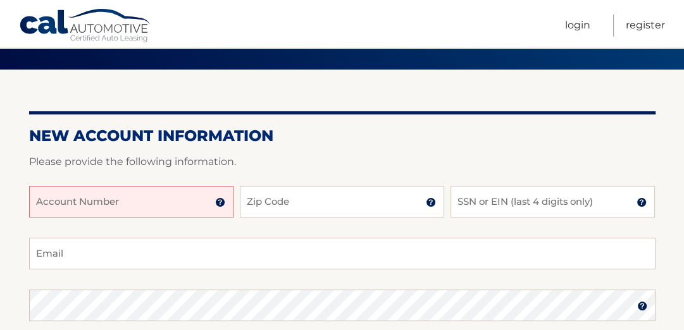
scroll to position [101, 0]
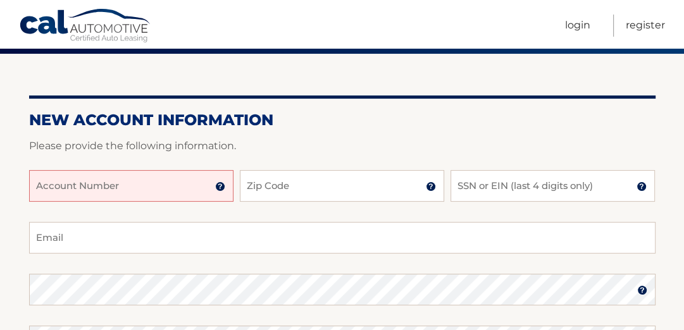
click at [65, 202] on input "Account Number" at bounding box center [131, 186] width 204 height 32
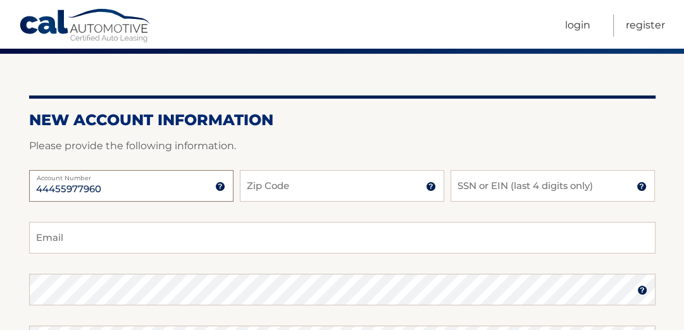
type input "44455977960"
click at [279, 201] on input "Zip Code" at bounding box center [342, 186] width 204 height 32
type input "34949"
click at [464, 193] on input "SSN or EIN (last 4 digits only)" at bounding box center [552, 186] width 204 height 32
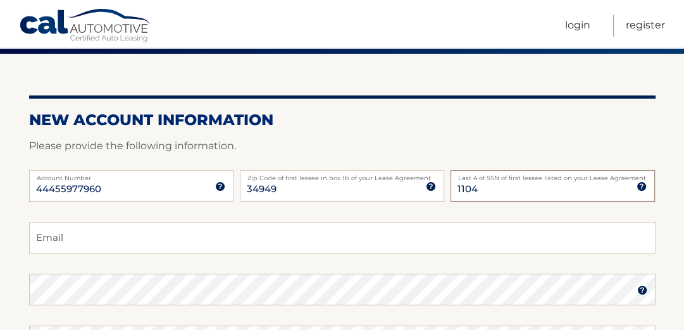
type input "1104"
click at [68, 243] on input "Email" at bounding box center [342, 238] width 626 height 32
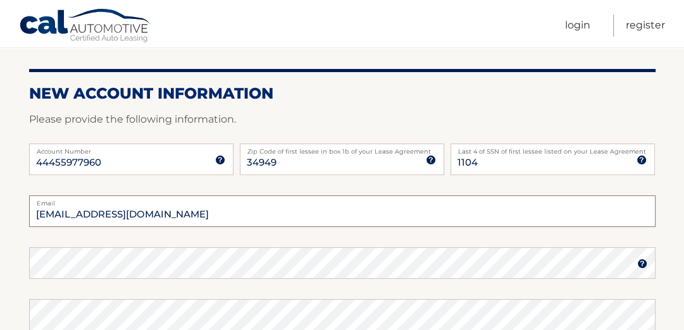
scroll to position [152, 0]
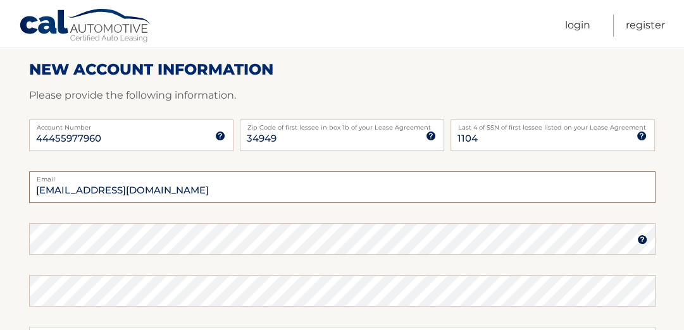
type input "edwardjesus@ymail.com"
click at [643, 245] on img at bounding box center [642, 240] width 10 height 10
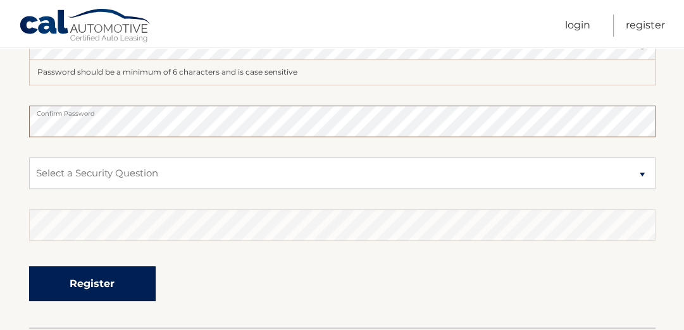
scroll to position [354, 0]
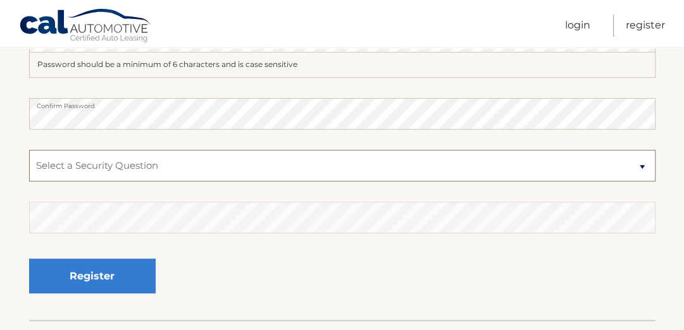
click at [81, 172] on select "Select a Security Question What was the name of your elementary school? What is…" at bounding box center [342, 166] width 626 height 32
select select "4"
click at [29, 161] on select "Select a Security Question What was the name of your elementary school? What is…" at bounding box center [342, 166] width 626 height 32
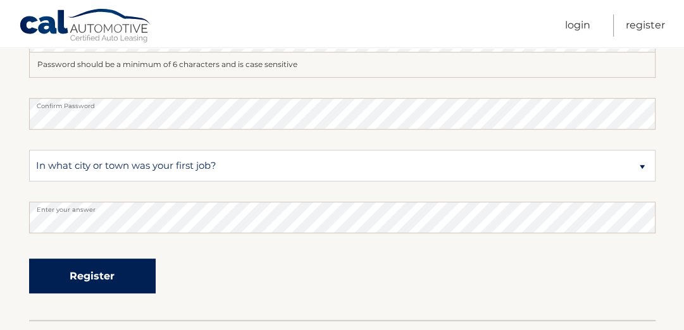
click at [119, 286] on button "Register" at bounding box center [92, 276] width 127 height 35
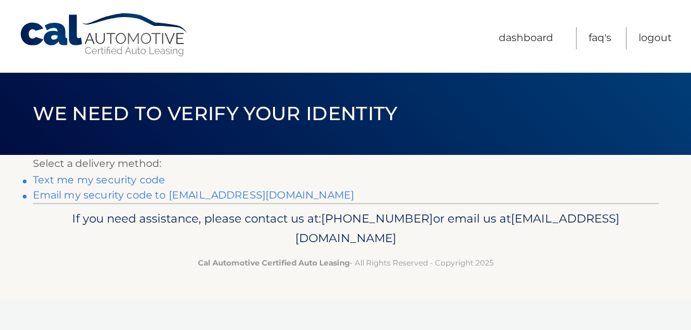
click at [48, 201] on link "**********" at bounding box center [194, 195] width 322 height 12
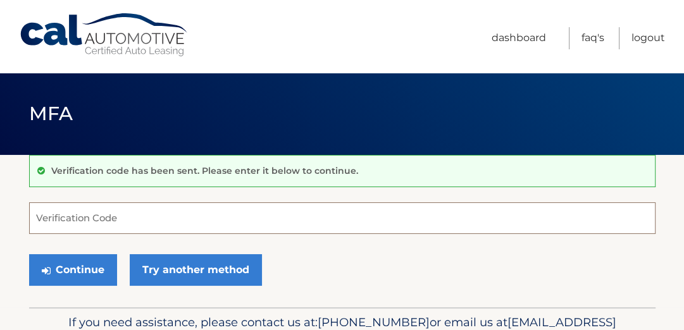
paste input "051583"
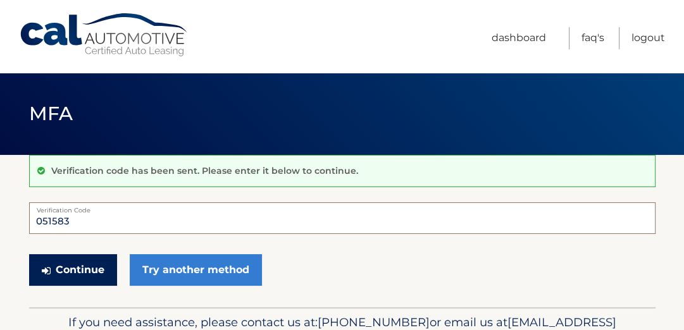
type input "051583"
click at [102, 286] on button "Continue" at bounding box center [73, 270] width 88 height 32
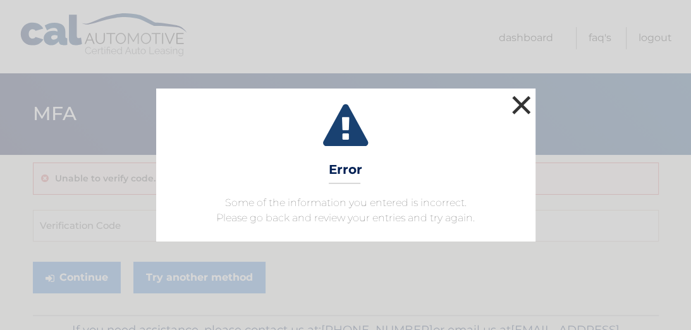
click at [519, 92] on button "×" at bounding box center [521, 104] width 25 height 25
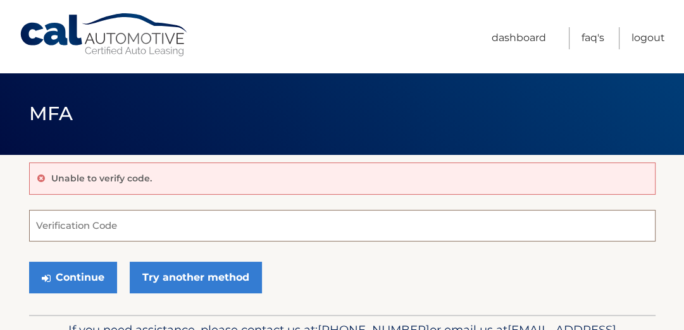
click at [78, 232] on input "Verification Code" at bounding box center [342, 226] width 626 height 32
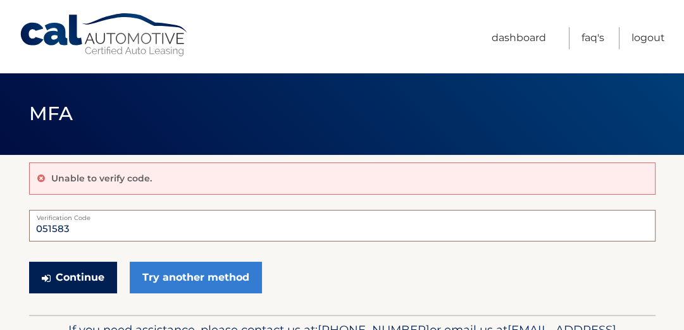
type input "051583"
click at [116, 294] on button "Continue" at bounding box center [73, 278] width 88 height 32
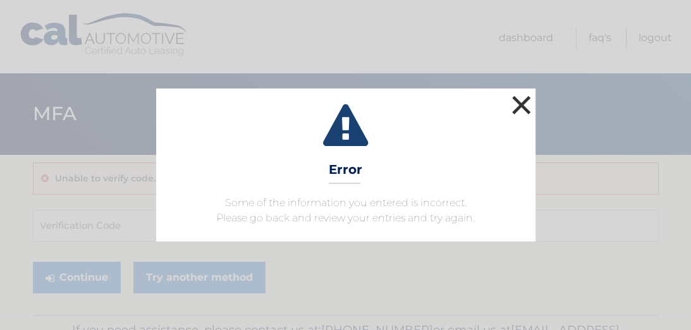
click at [516, 92] on button "×" at bounding box center [521, 104] width 25 height 25
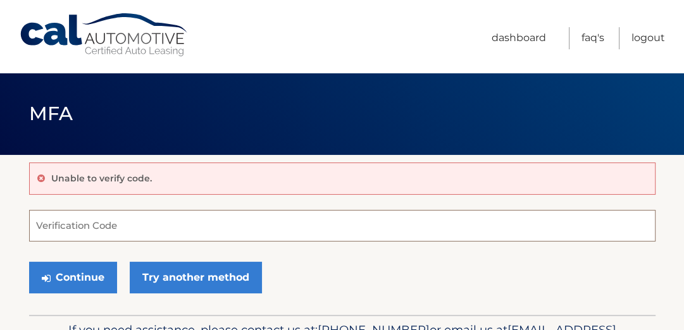
click at [85, 232] on input "Verification Code" at bounding box center [342, 226] width 626 height 32
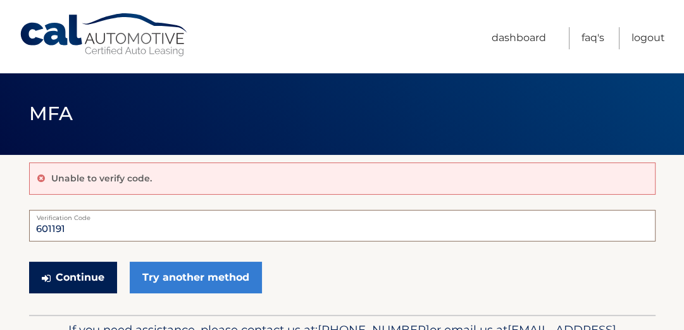
type input "601191"
click at [83, 293] on button "Continue" at bounding box center [73, 278] width 88 height 32
click at [82, 293] on button "Continue" at bounding box center [73, 278] width 88 height 32
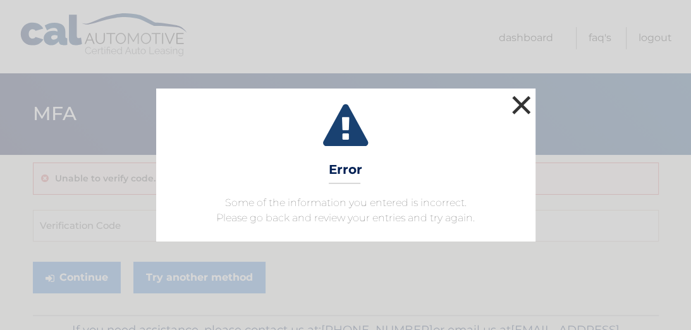
click at [528, 92] on button "×" at bounding box center [521, 104] width 25 height 25
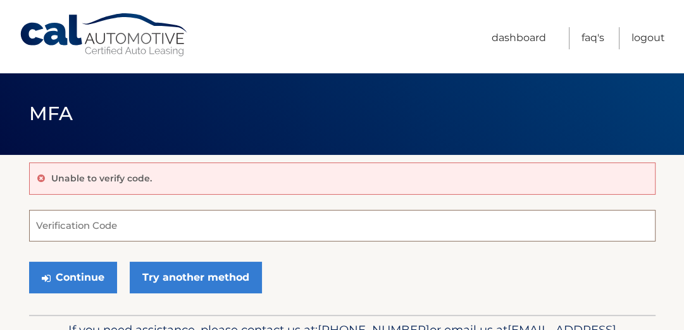
click at [99, 226] on input "Verification Code" at bounding box center [342, 226] width 626 height 32
type input "051583"
click at [29, 262] on button "Continue" at bounding box center [73, 278] width 88 height 32
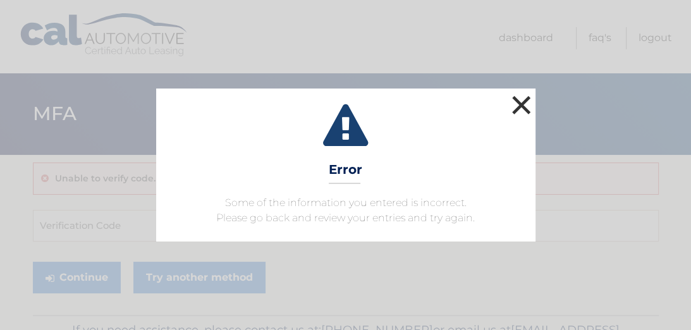
click at [519, 92] on button "×" at bounding box center [521, 104] width 25 height 25
click at [521, 92] on button "×" at bounding box center [521, 104] width 25 height 25
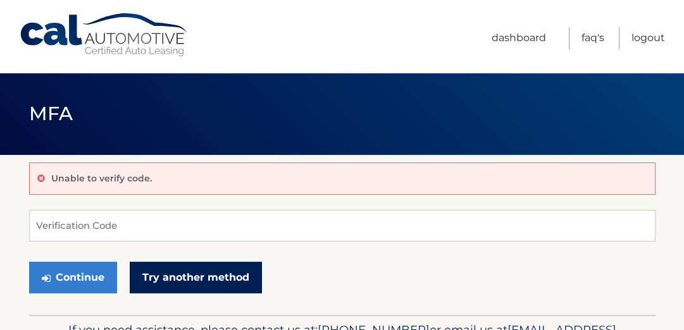
click at [262, 294] on link "Try another method" at bounding box center [196, 278] width 132 height 32
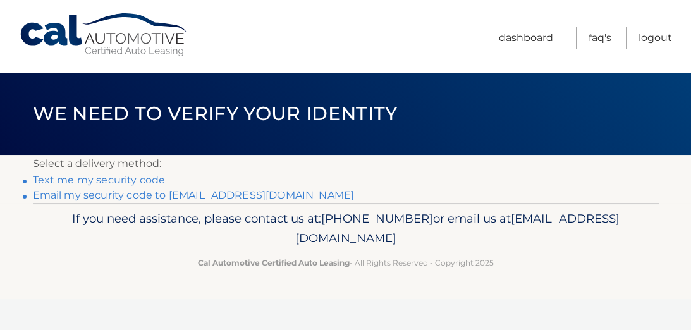
click at [90, 201] on link "Email my security code to [EMAIL_ADDRESS][DOMAIN_NAME]" at bounding box center [194, 195] width 322 height 12
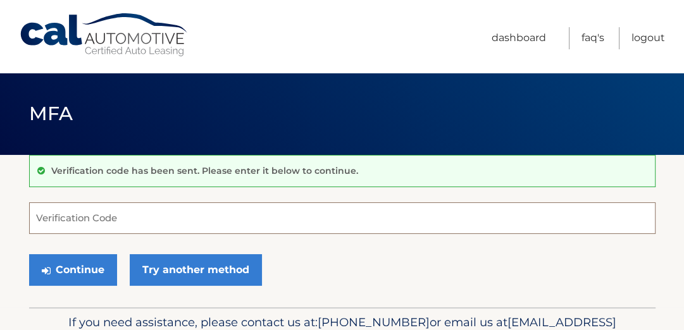
click at [107, 221] on input "Verification Code" at bounding box center [342, 218] width 626 height 32
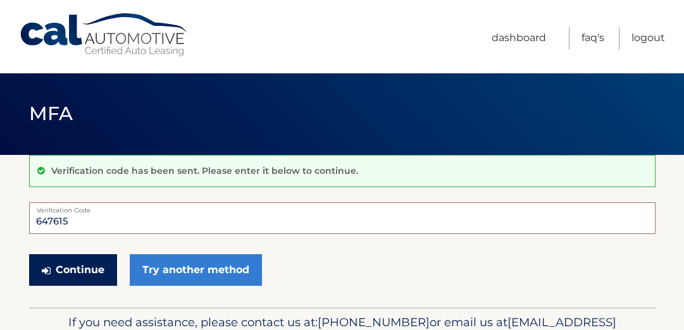
type input "647615"
click at [101, 276] on button "Continue" at bounding box center [73, 270] width 88 height 32
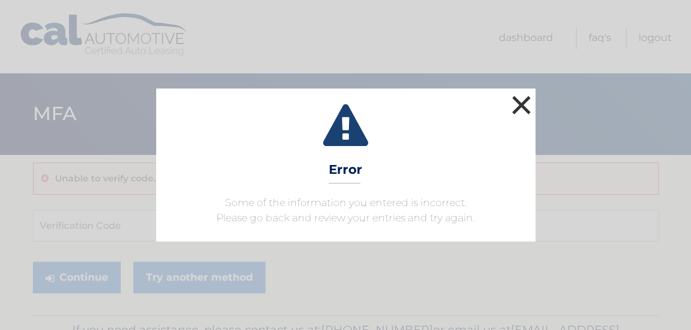
click at [520, 92] on button "×" at bounding box center [521, 104] width 25 height 25
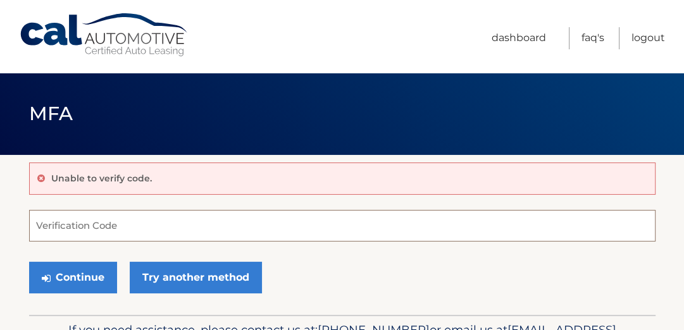
click at [77, 223] on input "Verification Code" at bounding box center [342, 226] width 626 height 32
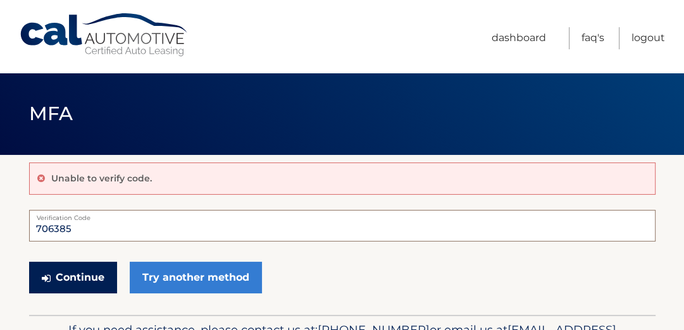
type input "706385"
click at [57, 290] on button "Continue" at bounding box center [73, 278] width 88 height 32
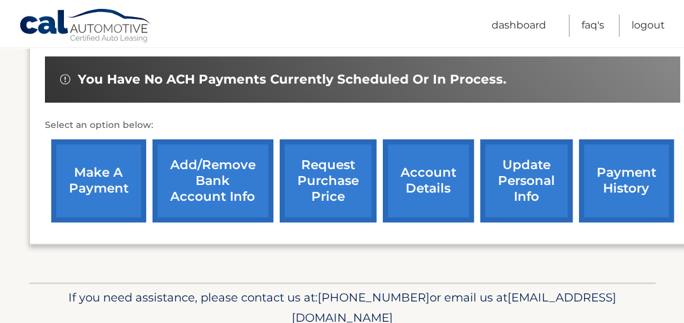
scroll to position [455, 0]
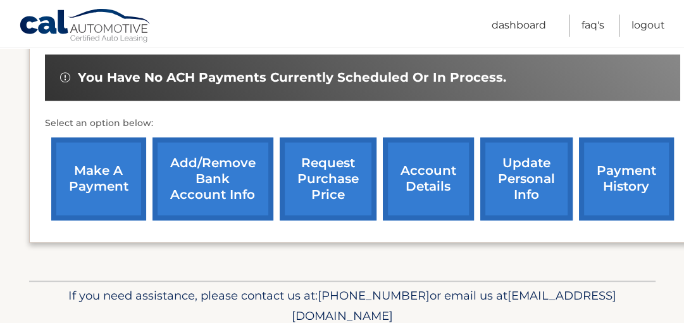
click at [214, 170] on link "Add/Remove bank account info" at bounding box center [212, 178] width 121 height 83
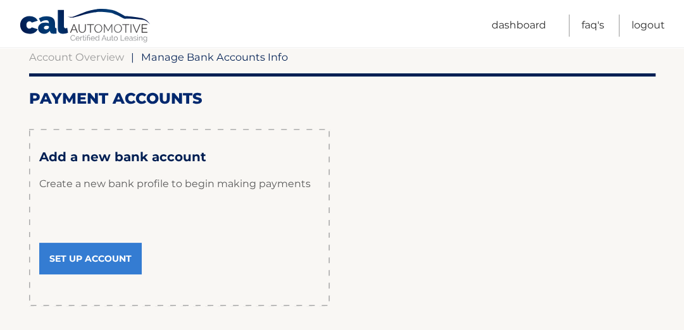
scroll to position [152, 0]
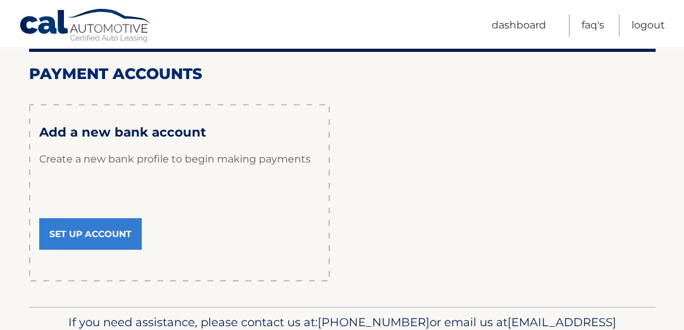
click at [106, 250] on link "Set Up Account" at bounding box center [90, 234] width 102 height 32
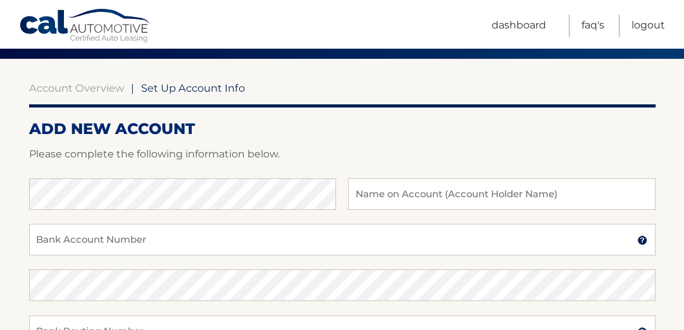
scroll to position [101, 0]
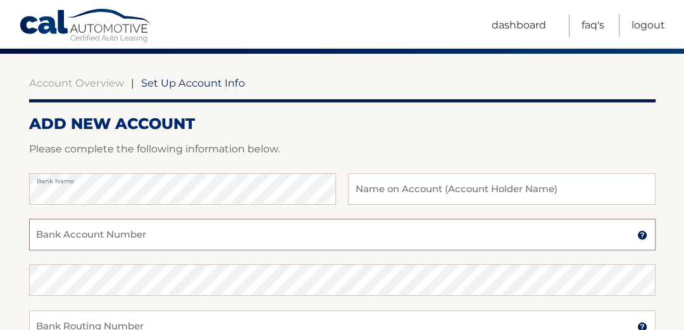
click at [46, 249] on input "Bank Account Number" at bounding box center [342, 235] width 626 height 32
type input "1010162295302"
click at [366, 201] on input "text" at bounding box center [501, 189] width 307 height 32
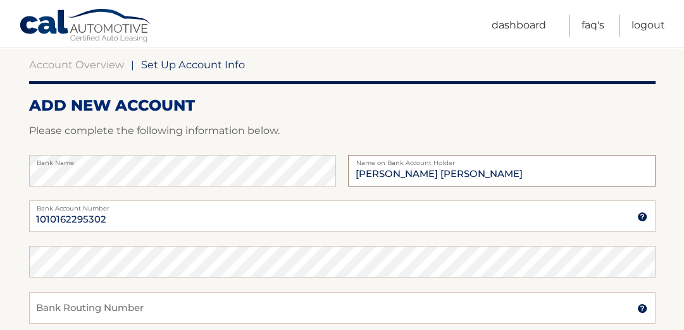
scroll to position [152, 0]
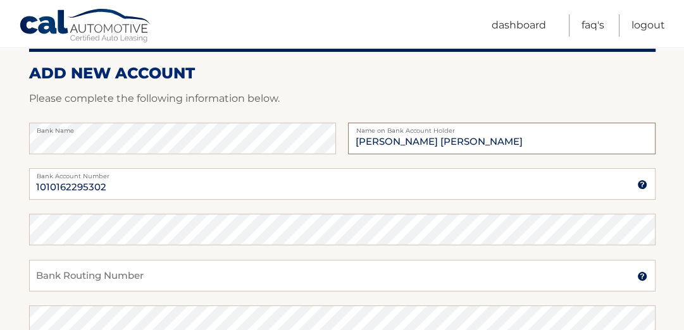
type input "Edward Jesus"
click at [78, 292] on input "Bank Routing Number" at bounding box center [342, 276] width 626 height 32
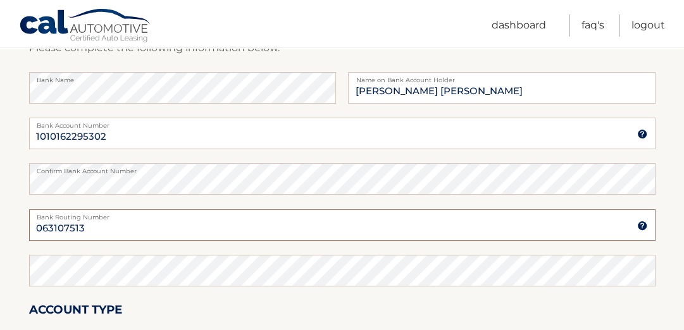
type input "063107513"
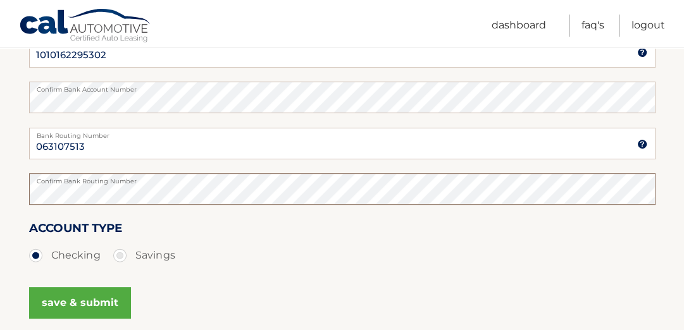
scroll to position [304, 0]
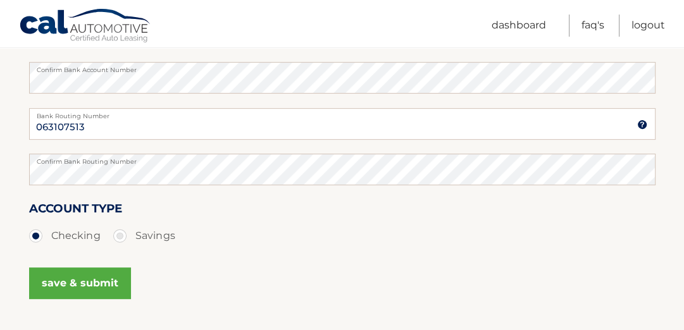
click at [229, 249] on ul "Checking Savings" at bounding box center [342, 235] width 626 height 25
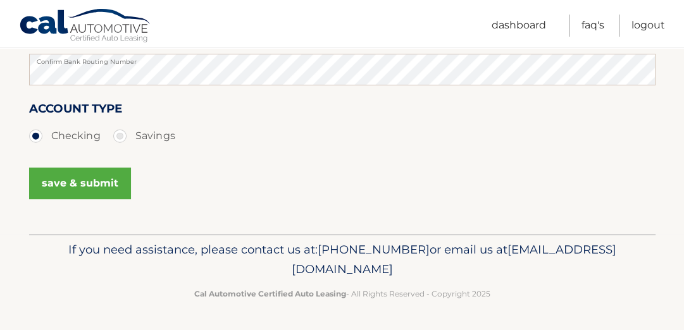
scroll to position [405, 0]
click at [98, 199] on button "save & submit" at bounding box center [80, 184] width 102 height 32
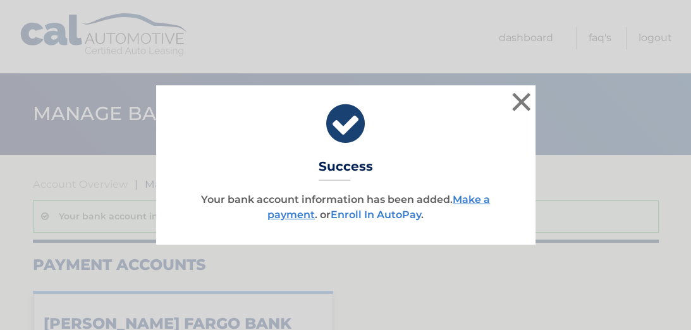
click at [411, 220] on link "Enroll In AutoPay" at bounding box center [376, 215] width 90 height 12
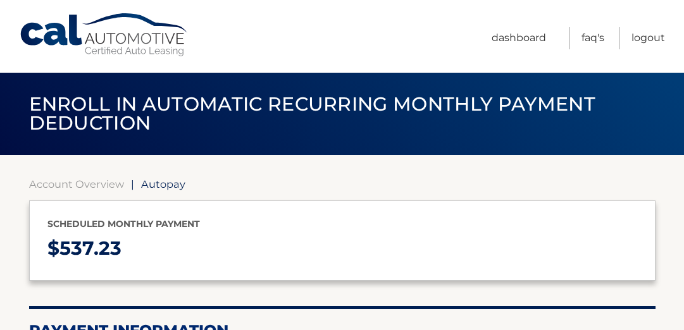
select select "MTliNzIwNmEtZTg1Ni00NWVmLTg5NGMtZjg0OGMzNGJkY2Fh"
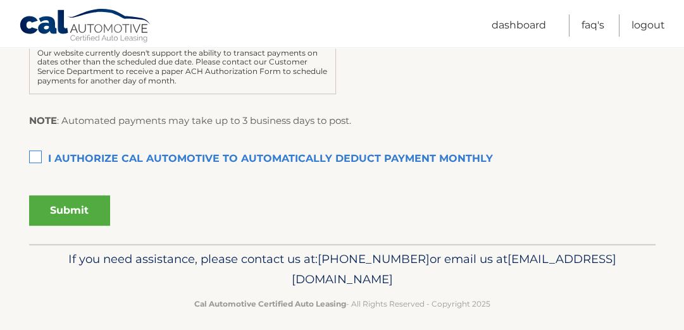
scroll to position [405, 0]
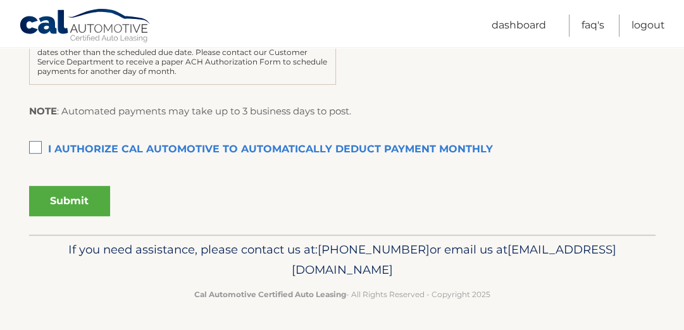
click at [36, 163] on label "I authorize cal automotive to automatically deduct payment monthly This checkbo…" at bounding box center [342, 149] width 626 height 25
click at [0, 0] on input "I authorize cal automotive to automatically deduct payment monthly This checkbo…" at bounding box center [0, 0] width 0 height 0
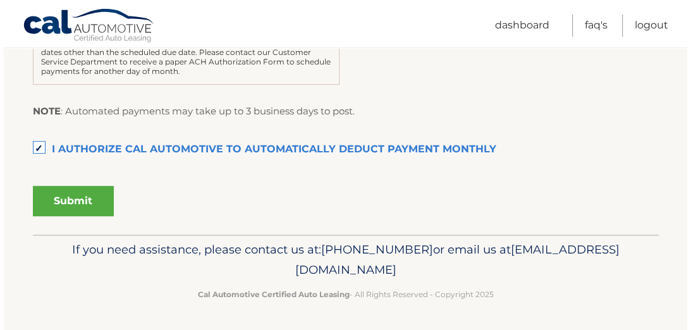
scroll to position [455, 0]
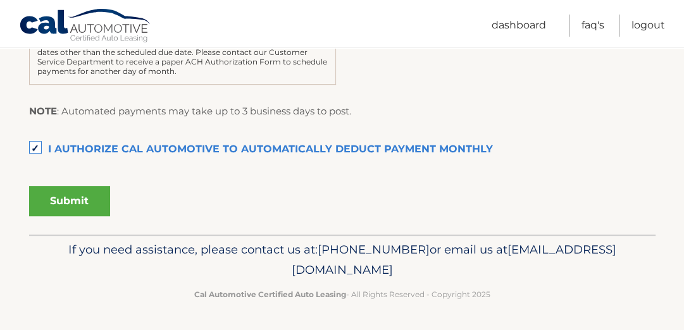
click at [98, 196] on button "Submit" at bounding box center [69, 201] width 81 height 30
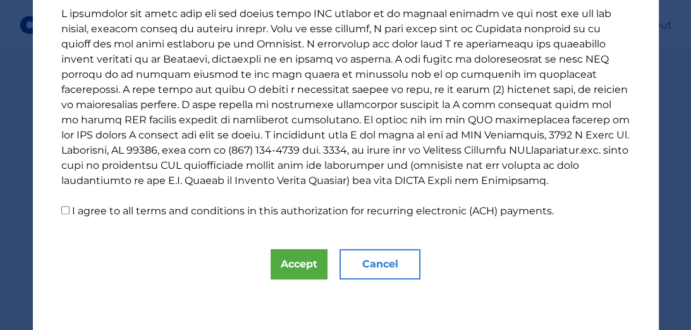
scroll to position [579, 0]
click at [271, 256] on button "Accept" at bounding box center [299, 264] width 57 height 30
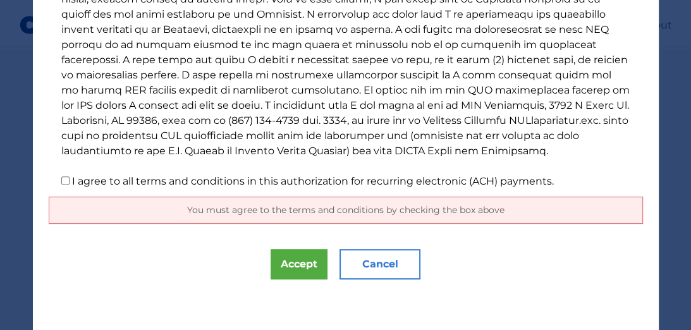
click at [61, 179] on input "I agree to all terms and conditions in this authorization for recurring electro…" at bounding box center [65, 181] width 8 height 8
checkbox input "true"
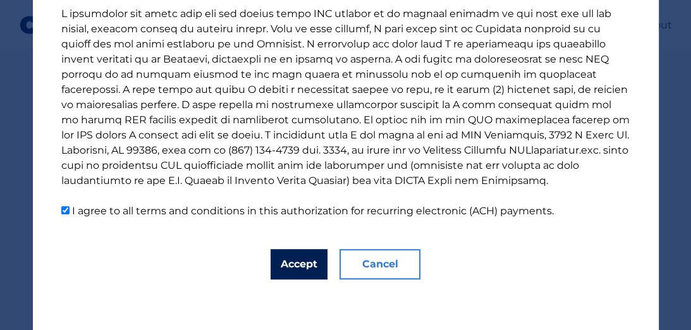
click at [271, 271] on button "Accept" at bounding box center [299, 264] width 57 height 30
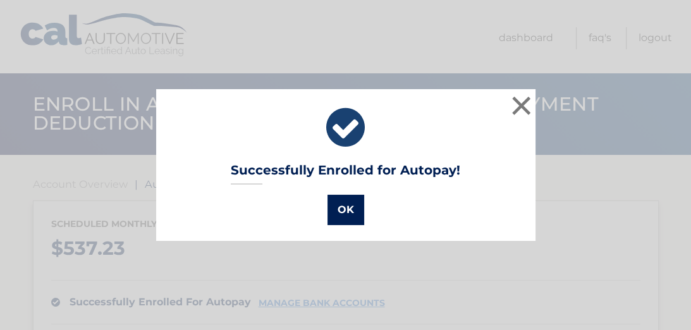
click at [340, 211] on button "OK" at bounding box center [346, 210] width 37 height 30
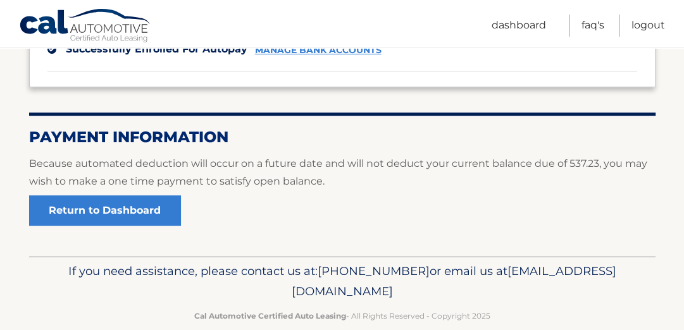
scroll to position [304, 0]
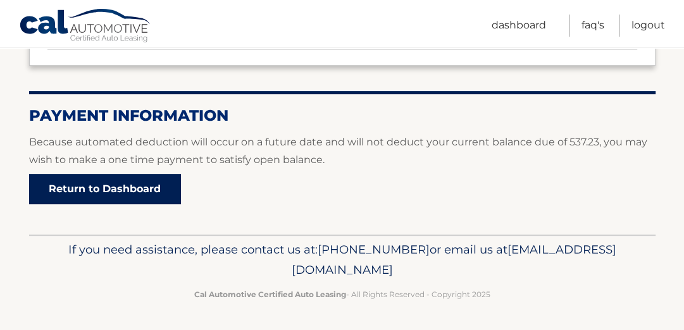
click at [161, 204] on link "Return to Dashboard" at bounding box center [105, 189] width 152 height 30
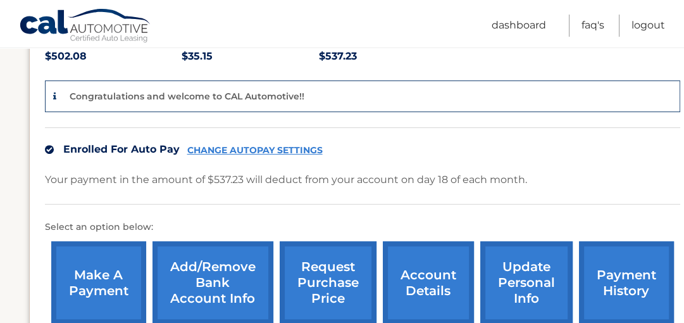
scroll to position [354, 0]
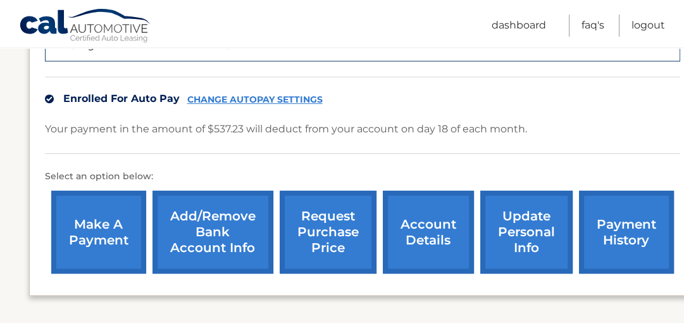
click at [423, 233] on link "account details" at bounding box center [428, 231] width 91 height 83
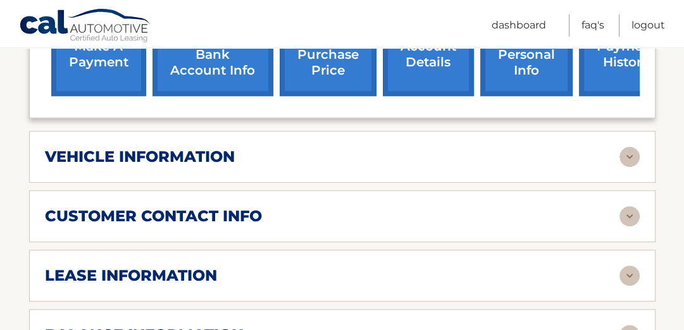
scroll to position [506, 0]
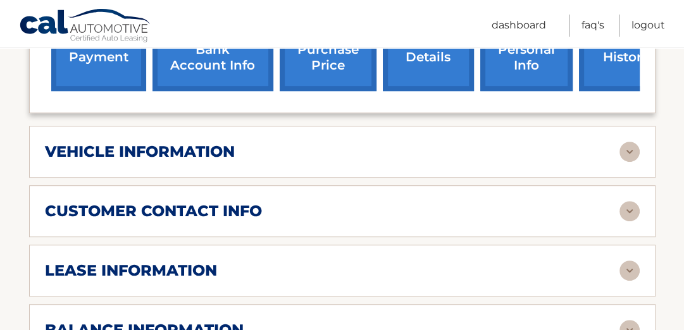
click at [628, 159] on img at bounding box center [629, 152] width 20 height 20
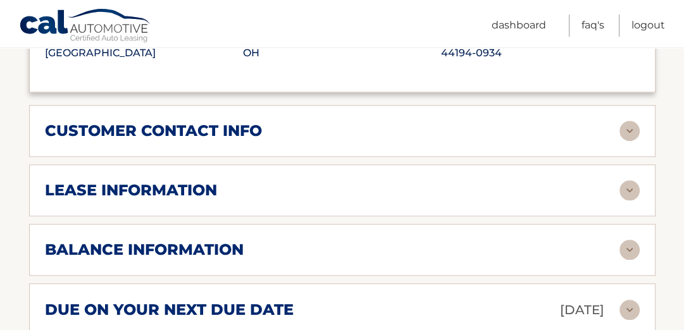
scroll to position [911, 0]
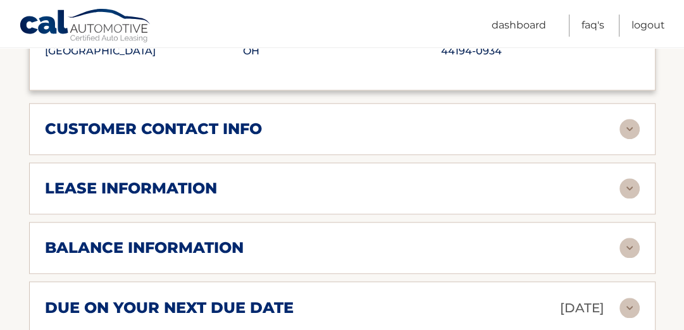
click at [635, 139] on img at bounding box center [629, 129] width 20 height 20
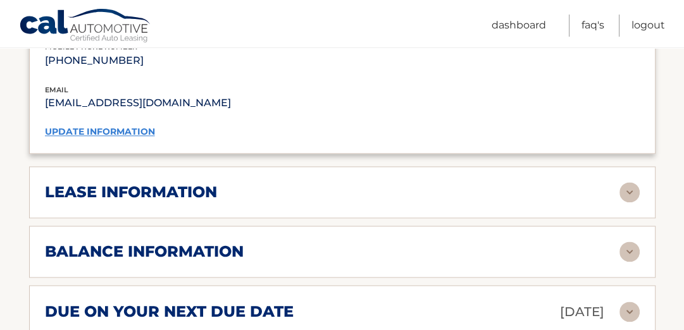
scroll to position [1164, 0]
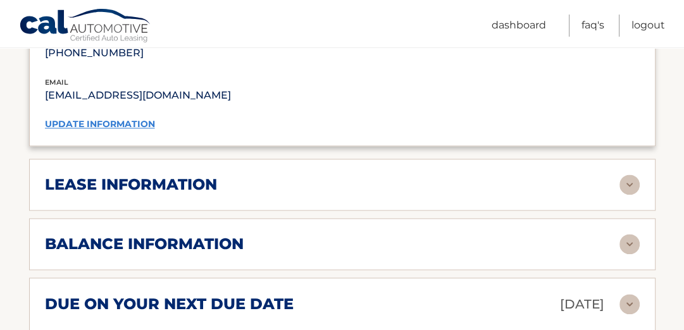
click at [625, 195] on img at bounding box center [629, 185] width 20 height 20
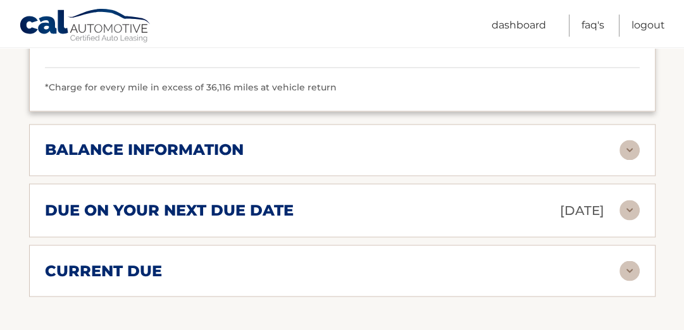
scroll to position [1518, 0]
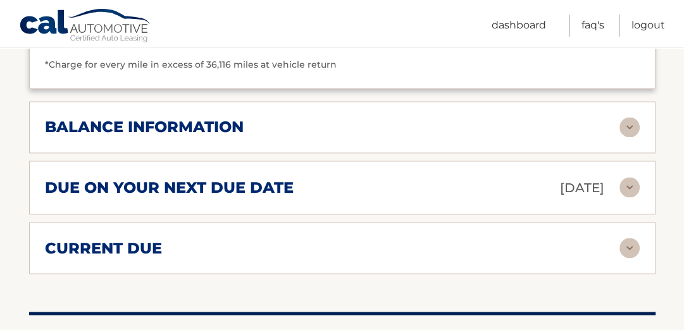
click at [632, 137] on img at bounding box center [629, 127] width 20 height 20
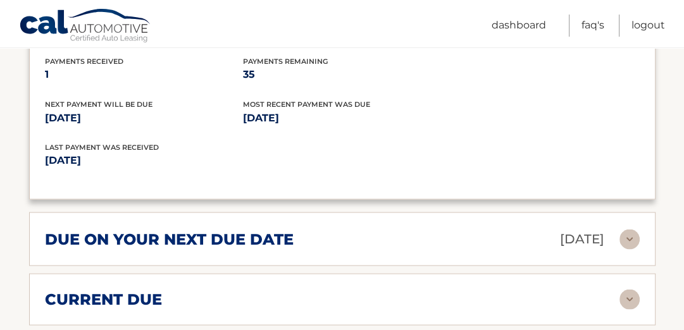
scroll to position [1670, 0]
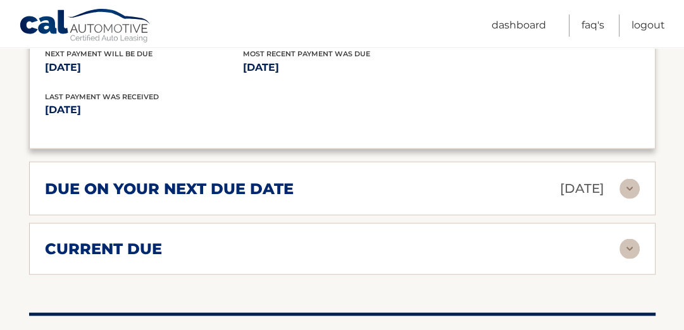
click at [630, 198] on img at bounding box center [629, 188] width 20 height 20
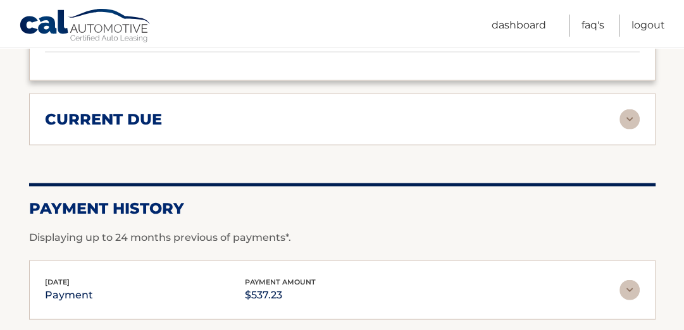
scroll to position [1923, 0]
click at [623, 128] on img at bounding box center [629, 119] width 20 height 20
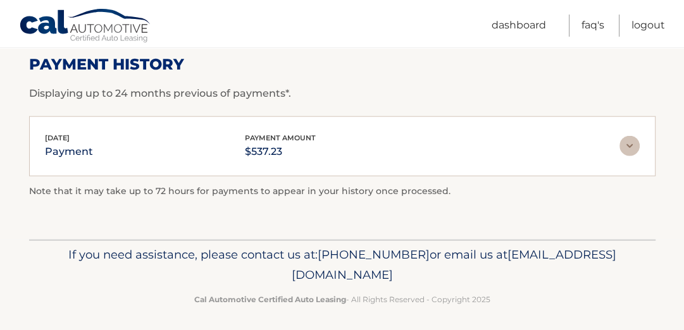
scroll to position [2174, 0]
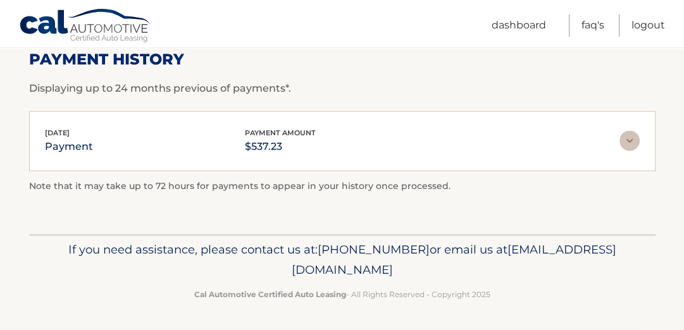
click at [628, 144] on img at bounding box center [629, 141] width 20 height 20
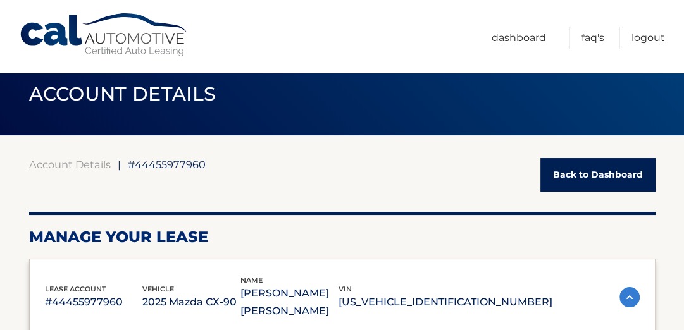
scroll to position [0, 0]
